Goal: Transaction & Acquisition: Book appointment/travel/reservation

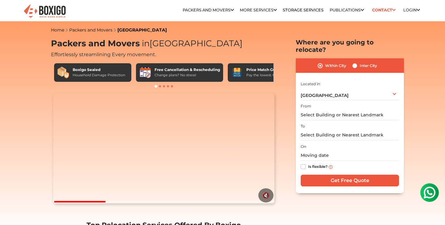
click at [98, 76] on div "Household Damage Protection" at bounding box center [99, 75] width 53 height 5
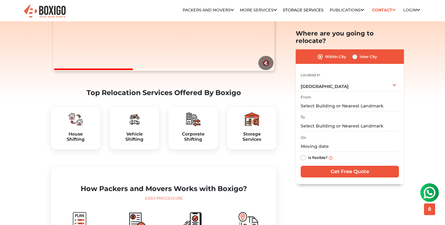
scroll to position [134, 0]
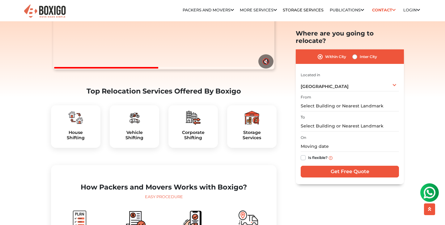
click at [71, 125] on img at bounding box center [75, 117] width 15 height 15
click at [194, 141] on h5 "Corporate Shifting" at bounding box center [194, 135] width 40 height 11
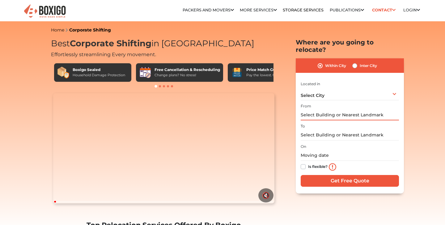
click at [325, 110] on input "text" at bounding box center [350, 115] width 98 height 11
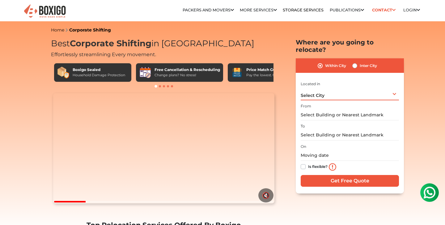
click at [327, 89] on div "Select City Select City [GEOGRAPHIC_DATA] [GEOGRAPHIC_DATA] [GEOGRAPHIC_DATA] […" at bounding box center [350, 94] width 98 height 13
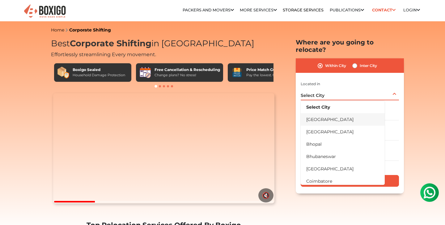
click at [322, 114] on li "[GEOGRAPHIC_DATA]" at bounding box center [343, 120] width 84 height 12
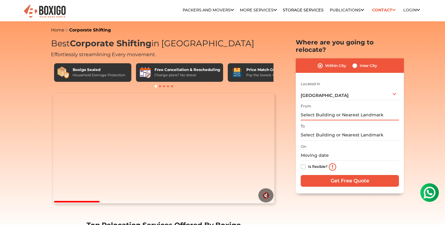
click at [327, 110] on input "text" at bounding box center [350, 115] width 98 height 11
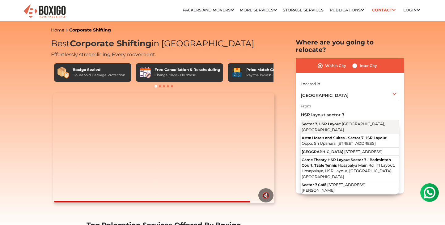
click at [348, 122] on span "[GEOGRAPHIC_DATA], [GEOGRAPHIC_DATA]" at bounding box center [344, 127] width 84 height 11
type input "Sector 7, HSR Layout, [GEOGRAPHIC_DATA], [GEOGRAPHIC_DATA]"
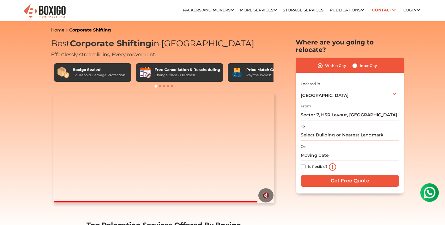
click at [332, 130] on input "text" at bounding box center [350, 135] width 98 height 11
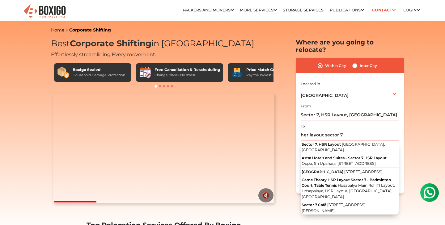
click at [306, 130] on input "her layout sector 7" at bounding box center [350, 135] width 98 height 11
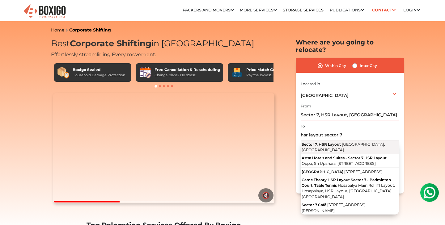
click at [331, 142] on span "Sector 7, HSR Layout" at bounding box center [321, 144] width 39 height 5
type input "Sector 7, HSR Layout, [GEOGRAPHIC_DATA], [GEOGRAPHIC_DATA]"
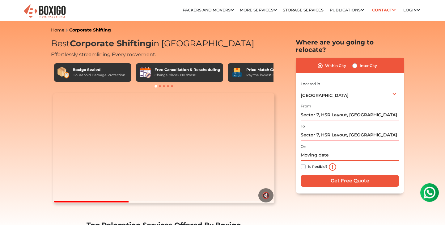
click at [323, 150] on input "text" at bounding box center [350, 155] width 98 height 11
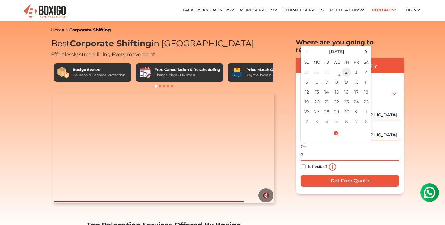
click at [346, 67] on td "2" at bounding box center [347, 72] width 10 height 10
click at [333, 150] on input "[DATE] 12:22 PM" at bounding box center [350, 155] width 98 height 11
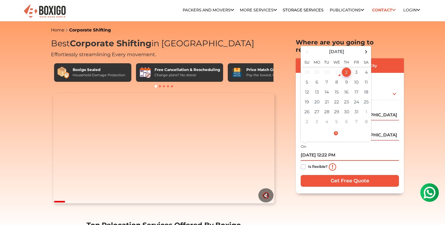
click at [330, 150] on input "[DATE] 12:22 PM" at bounding box center [350, 155] width 98 height 11
click at [337, 150] on input "[DATE] 10:22 PM" at bounding box center [350, 155] width 98 height 11
click at [343, 150] on input "[DATE] 11 PM" at bounding box center [350, 155] width 98 height 11
click at [348, 150] on input "[DATE] 11 am" at bounding box center [350, 155] width 98 height 11
click at [355, 67] on td "3" at bounding box center [357, 72] width 10 height 10
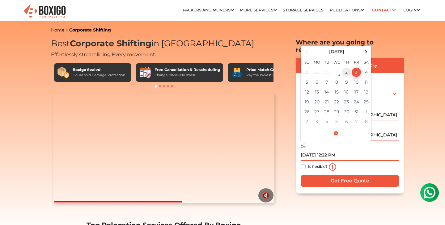
click at [348, 67] on td "2" at bounding box center [347, 72] width 10 height 10
click at [339, 150] on input "[DATE] 12:22 PM" at bounding box center [350, 155] width 98 height 11
click at [330, 150] on input "[DATE] 12:22 AM" at bounding box center [350, 155] width 98 height 11
click at [335, 150] on input "[DATE] 11:22 AM" at bounding box center [350, 155] width 98 height 11
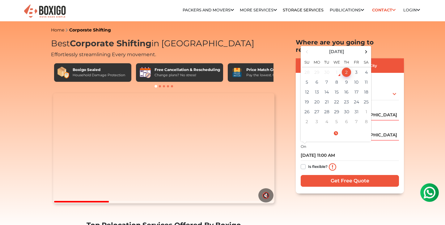
type input "[DATE] 12:22 PM"
click at [343, 175] on input "Get Free Quote" at bounding box center [350, 181] width 98 height 12
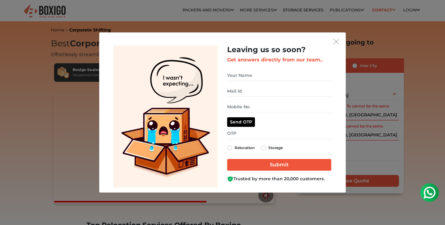
click at [337, 43] on img "get free quote dialog" at bounding box center [337, 42] width 6 height 6
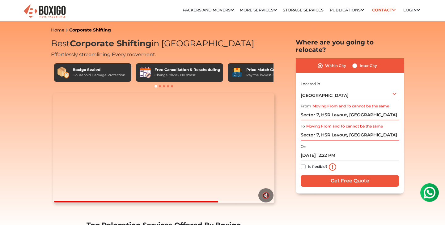
click at [304, 110] on input "Sector 7, HSR Layout, [GEOGRAPHIC_DATA], [GEOGRAPHIC_DATA]" at bounding box center [350, 115] width 98 height 11
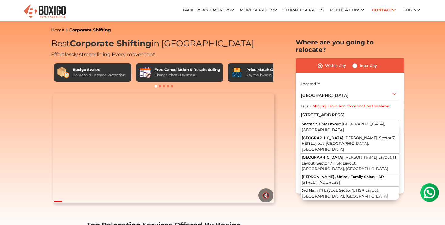
click at [302, 135] on button "[STREET_ADDRESS][PERSON_NAME]" at bounding box center [350, 144] width 98 height 19
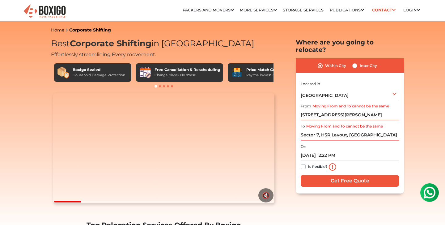
click at [303, 110] on input "[STREET_ADDRESS][PERSON_NAME]" at bounding box center [350, 115] width 98 height 11
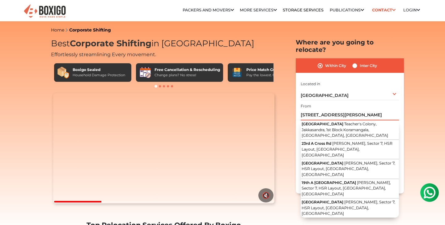
click at [308, 110] on input "[STREET_ADDRESS][PERSON_NAME]" at bounding box center [350, 115] width 98 height 11
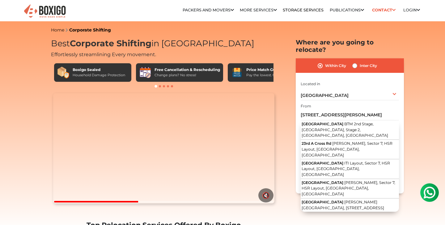
click at [338, 102] on div "From [STREET_ADDRESS][PERSON_NAME] [STREET_ADDRESS] [STREET_ADDRESS][PERSON_NAM…" at bounding box center [350, 111] width 98 height 18
click at [311, 110] on input "[STREET_ADDRESS][PERSON_NAME]" at bounding box center [350, 115] width 98 height 11
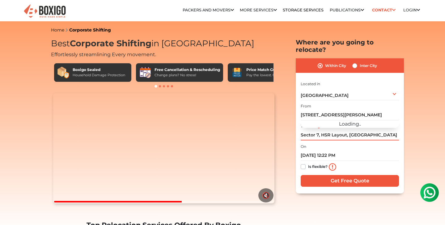
click at [301, 129] on div "I am shifting my 1 BHK 2 BHK 3 BHK 3 + BHK FEW ITEMS 1 BHK 1 BHK 2 BHK 3 BHK 3 …" at bounding box center [350, 134] width 98 height 109
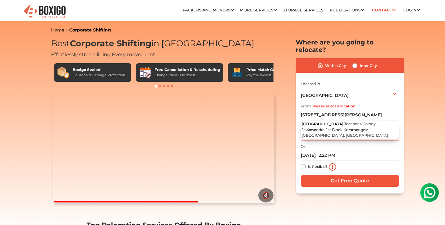
click at [333, 143] on div "On [DATE] 12:22 PM Is flexible?" at bounding box center [350, 158] width 98 height 31
click at [297, 134] on div "Within City Inter City I am shifting my 1 BHK 2 BHK 3 BHK 3 + BHK FEW ITEMS 1 B…" at bounding box center [350, 125] width 108 height 135
click at [307, 143] on div "On [DATE] 12:22 PM Is flexible?" at bounding box center [350, 158] width 98 height 31
click at [349, 143] on div "On [DATE] 12:22 PM Is flexible?" at bounding box center [350, 158] width 98 height 31
click at [395, 143] on div "On [DATE] 12:22 PM Is flexible?" at bounding box center [350, 158] width 98 height 31
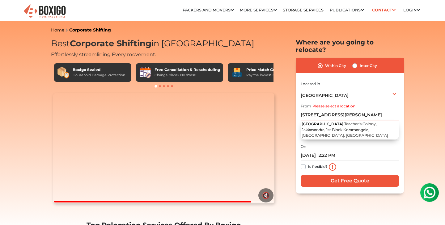
click at [325, 110] on input "[STREET_ADDRESS][PERSON_NAME]" at bounding box center [350, 115] width 98 height 11
click at [390, 143] on div "On [DATE] 12:22 PM Is flexible?" at bounding box center [350, 158] width 98 height 31
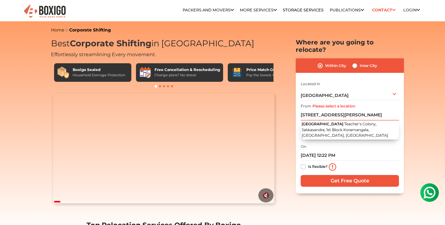
click at [376, 143] on div "On [DATE] 12:22 PM Is flexible?" at bounding box center [350, 158] width 98 height 31
click at [401, 76] on div "Within City Inter City I am shifting my 1 BHK 2 BHK 3 BHK 3 + BHK FEW ITEMS 1 B…" at bounding box center [350, 125] width 108 height 135
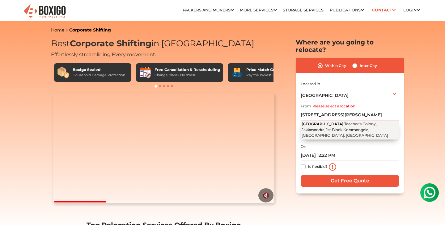
click at [343, 122] on span "Teacher's Colony, Jakkasandra, 1st Block Koramangala, [GEOGRAPHIC_DATA], [GEOGR…" at bounding box center [345, 130] width 87 height 16
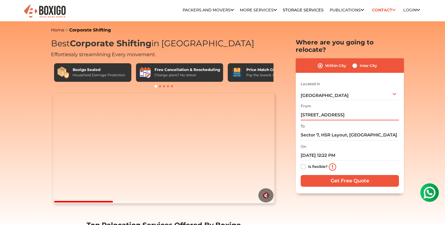
click at [343, 110] on input "[STREET_ADDRESS]" at bounding box center [350, 115] width 98 height 11
paste input "[STREET_ADDRESS]"
click at [310, 110] on input "[STREET_ADDRESS]" at bounding box center [350, 115] width 98 height 11
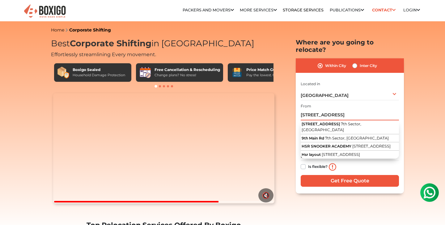
click at [350, 175] on input "Get Free Quote" at bounding box center [350, 181] width 98 height 12
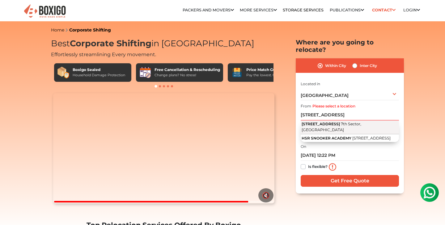
click at [345, 122] on span "7th Sector, [GEOGRAPHIC_DATA]" at bounding box center [332, 127] width 60 height 11
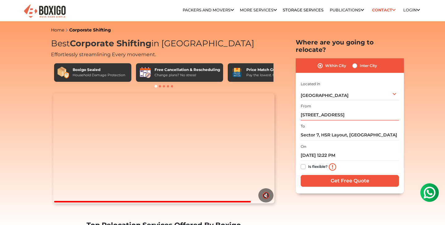
type input "[STREET_ADDRESS]"
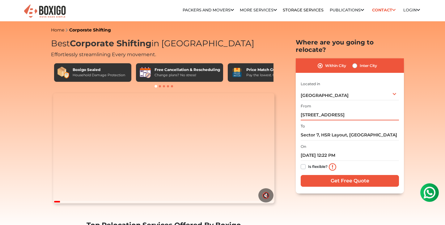
drag, startPoint x: 301, startPoint y: 106, endPoint x: 446, endPoint y: 110, distance: 145.1
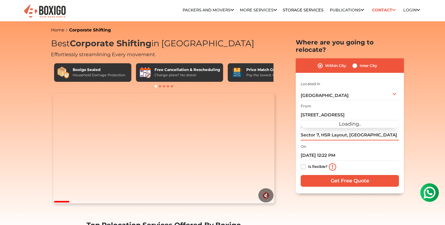
click at [353, 130] on input "Sector 7, HSR Layout, [GEOGRAPHIC_DATA], [GEOGRAPHIC_DATA]" at bounding box center [350, 135] width 98 height 11
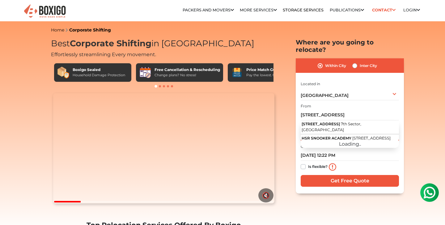
paste input "[STREET_ADDRESS]"
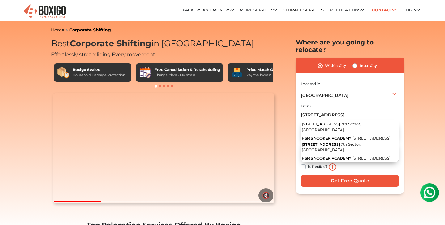
click at [353, 122] on span "7th Sector, [GEOGRAPHIC_DATA]" at bounding box center [332, 127] width 60 height 11
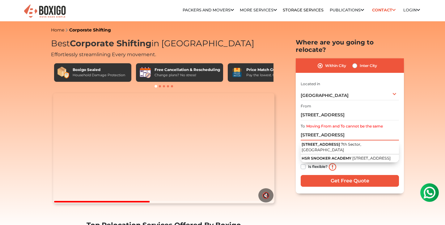
click at [309, 130] on input "[STREET_ADDRESS]" at bounding box center [350, 135] width 98 height 11
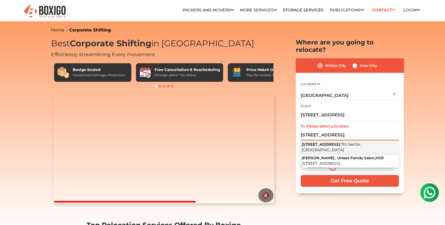
type input "[STREET_ADDRESS]"
click at [321, 141] on button "[STREET_ADDRESS]" at bounding box center [350, 148] width 98 height 14
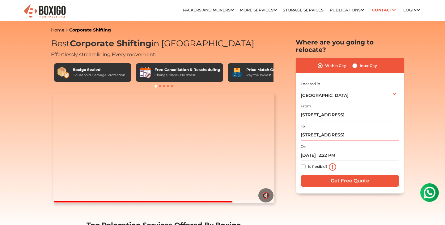
click at [339, 176] on input "Get Free Quote" at bounding box center [350, 181] width 98 height 12
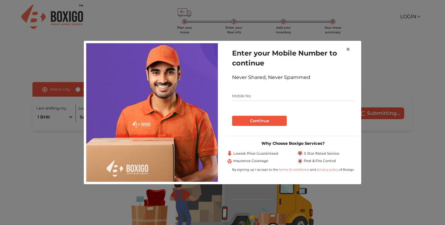
click at [285, 97] on input "text" at bounding box center [293, 96] width 122 height 10
type input "6362634858"
click at [273, 122] on button "Continue" at bounding box center [259, 121] width 55 height 11
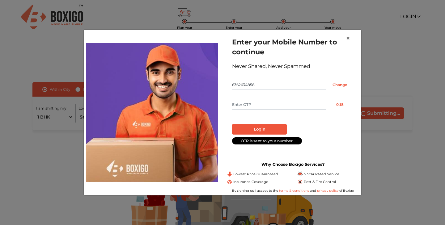
click at [270, 102] on input "text" at bounding box center [279, 105] width 94 height 10
type input "8811"
click at [269, 129] on button "Login" at bounding box center [259, 129] width 55 height 11
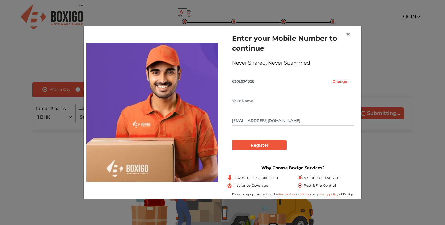
type input "bibhu_panda@vecros.com"
click at [259, 147] on input "Register" at bounding box center [259, 145] width 55 height 11
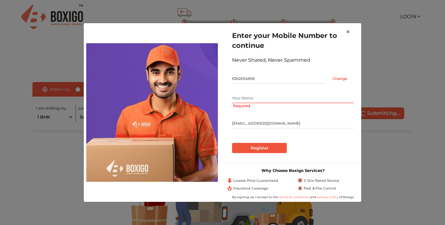
click at [264, 97] on input "text" at bounding box center [293, 98] width 122 height 10
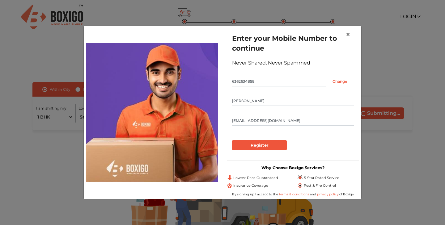
type input "Bibhu"
click at [253, 152] on div "Enter your Mobile Number to continue Never Shared, Never Spammed 6362634858 Cha…" at bounding box center [293, 91] width 132 height 127
click at [254, 149] on input "Register" at bounding box center [259, 145] width 55 height 11
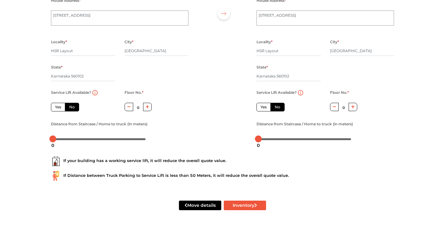
scroll to position [67, 0]
click at [99, 161] on div "If your building has a working service lift, it will reduce the overall quote v…" at bounding box center [222, 162] width 343 height 10
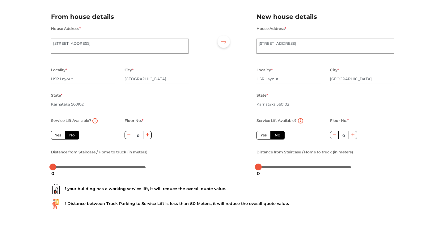
scroll to position [38, 0]
click at [59, 137] on label "Yes" at bounding box center [58, 136] width 14 height 9
click at [59, 137] on input "Yes" at bounding box center [57, 135] width 4 height 4
radio input "true"
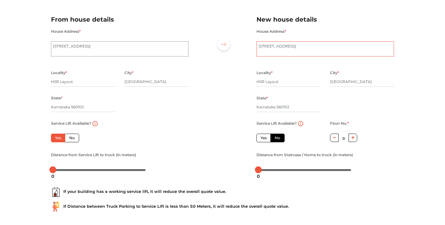
click at [335, 46] on textarea "3rd floor, 1004, 9th Main Rd, 7th Sector" at bounding box center [326, 48] width 138 height 15
click at [141, 45] on textarea "2nd floor, 1004, 9th Main Rd, 7th Sector" at bounding box center [120, 48] width 138 height 15
type textarea "2nd floor, 1004, 9th Main Rd, 7th Sector, HSR Layout"
click at [334, 45] on textarea "3rd floor, 1004, 9th Main Rd, 7th Sector" at bounding box center [326, 48] width 138 height 15
type textarea "3rd floor, 1004, 9th Main Rd, 7th Sector, HSR Layout"
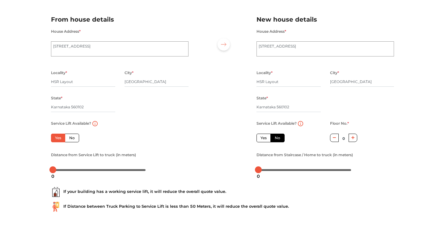
click at [416, 80] on div "Plan your move Enter your floor info Add your inventory Your move summary My Mo…" at bounding box center [222, 110] width 445 height 293
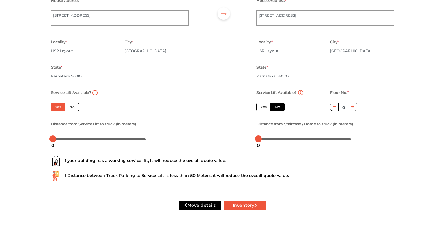
scroll to position [67, 0]
click at [262, 107] on label "Yes" at bounding box center [264, 107] width 14 height 9
click at [262, 107] on input "Yes" at bounding box center [263, 107] width 4 height 4
radio input "false"
click at [247, 207] on button "Inventory" at bounding box center [245, 206] width 42 height 10
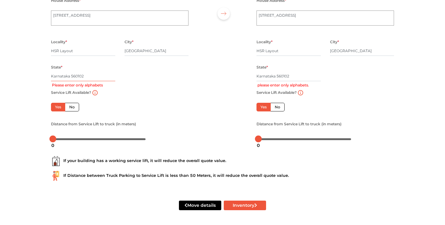
click at [87, 76] on input "Karnataka 560102" at bounding box center [83, 76] width 64 height 10
type input "Karnataka"
click at [244, 211] on div "Move details Inventory" at bounding box center [222, 205] width 353 height 39
click at [248, 206] on button "Inventory" at bounding box center [245, 206] width 42 height 10
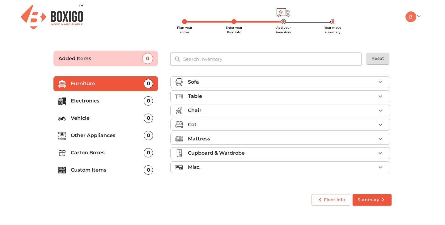
click at [148, 101] on div "0" at bounding box center [148, 101] width 9 height 9
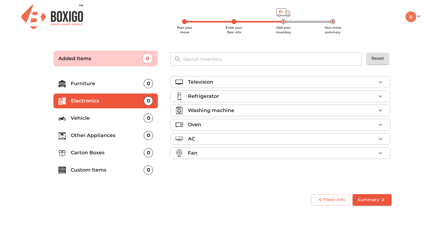
click at [150, 171] on div "0" at bounding box center [148, 170] width 9 height 9
